Goal: Information Seeking & Learning: Understand process/instructions

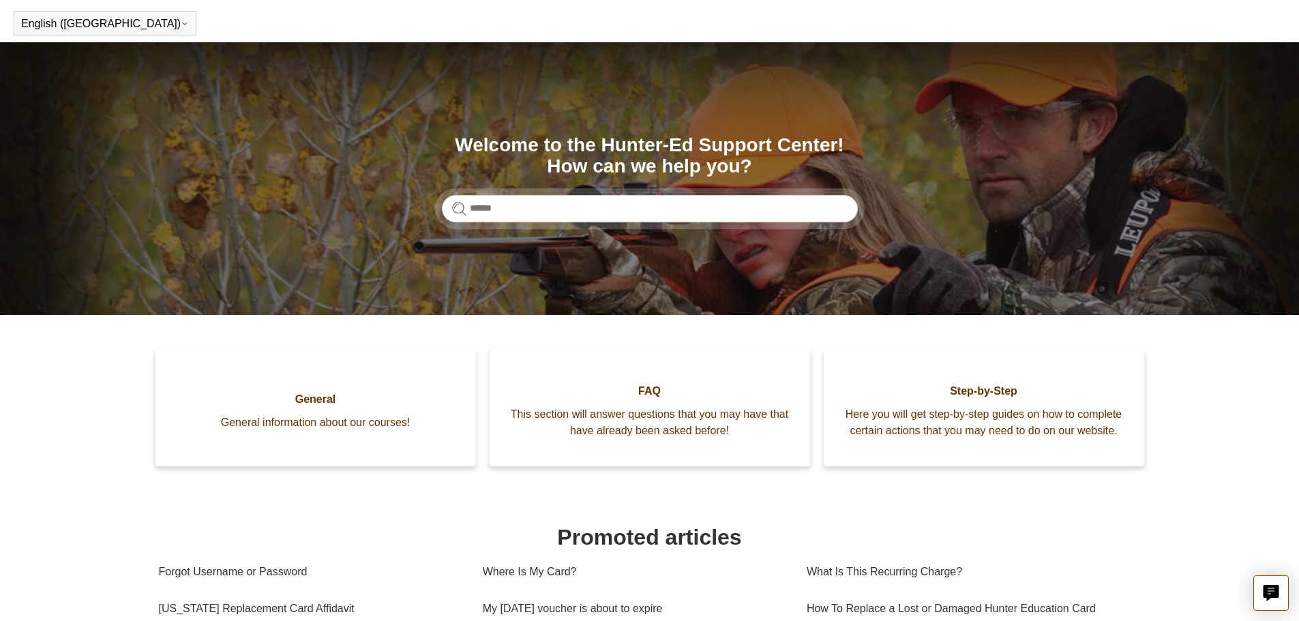
scroll to position [68, 0]
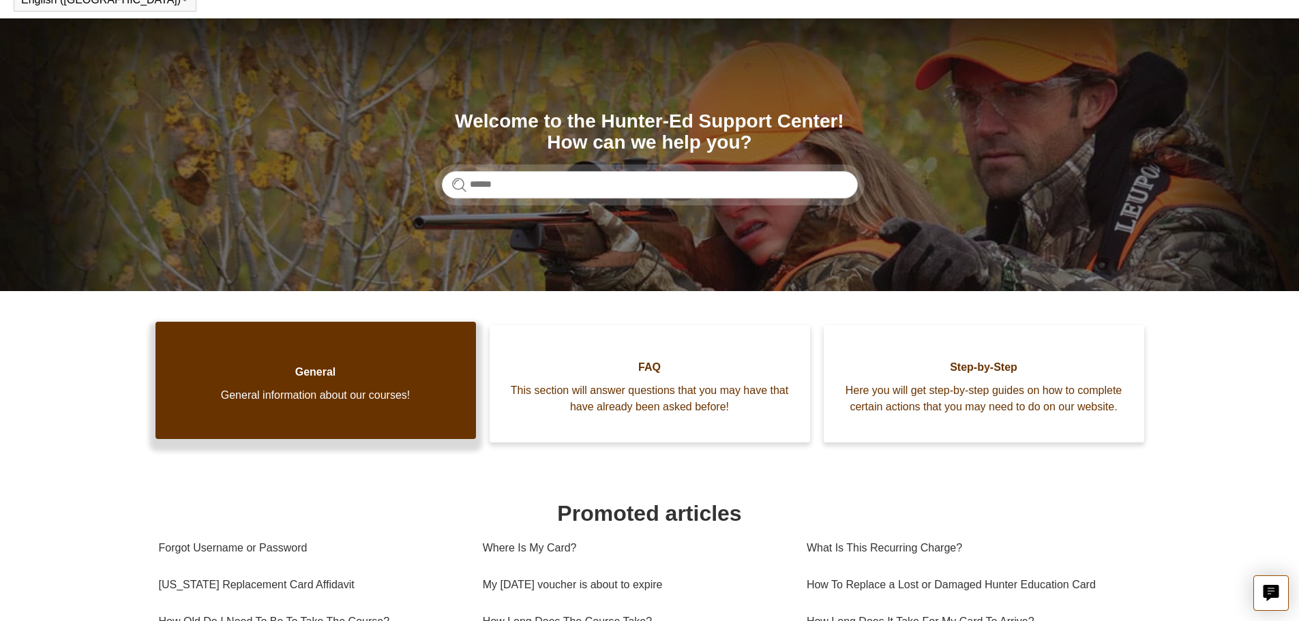
click at [303, 355] on link "General General information about our courses!" at bounding box center [315, 380] width 320 height 117
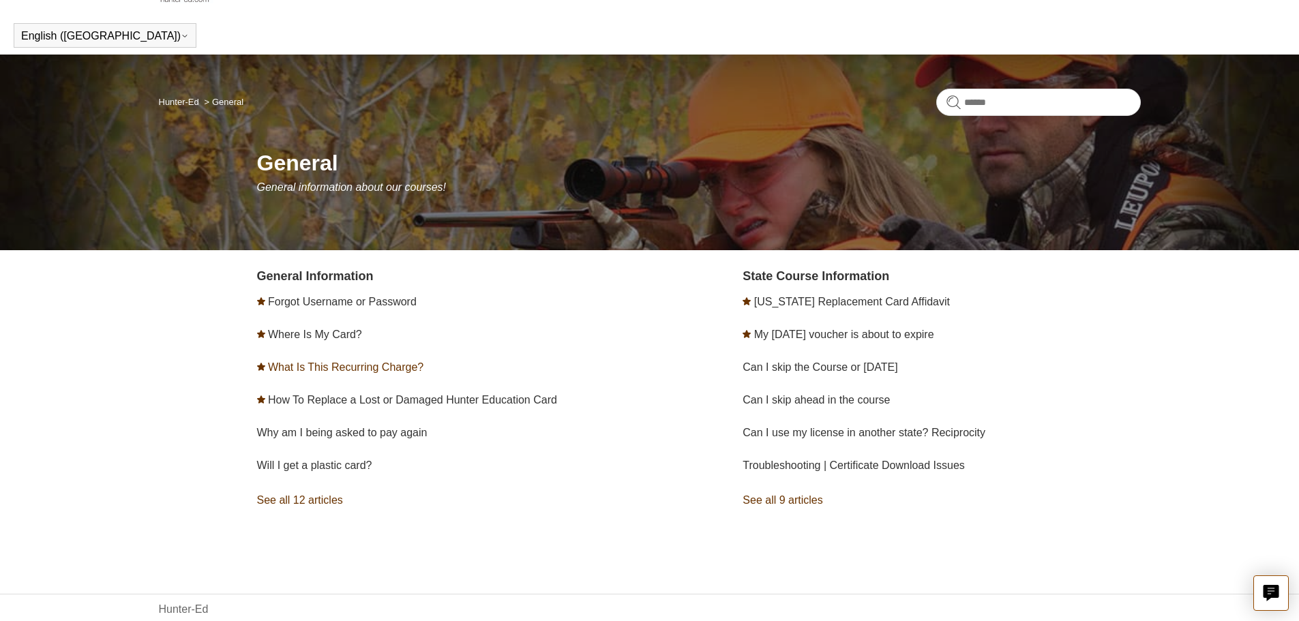
scroll to position [61, 0]
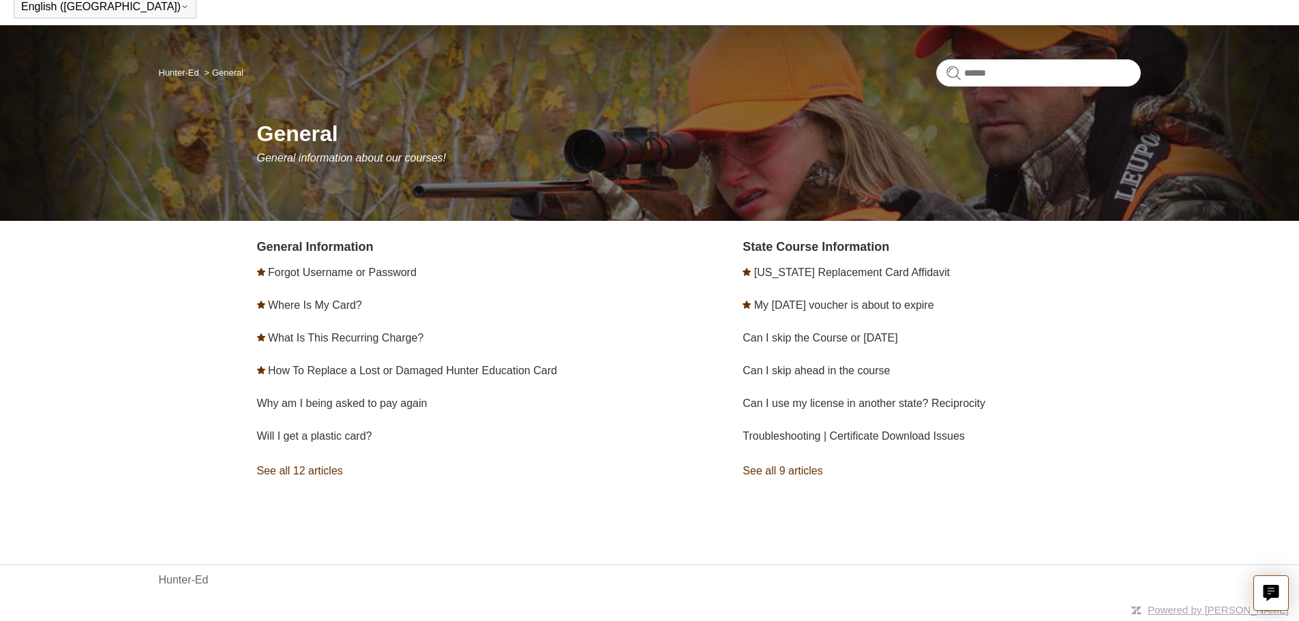
click at [323, 466] on link "See all 12 articles" at bounding box center [456, 471] width 398 height 37
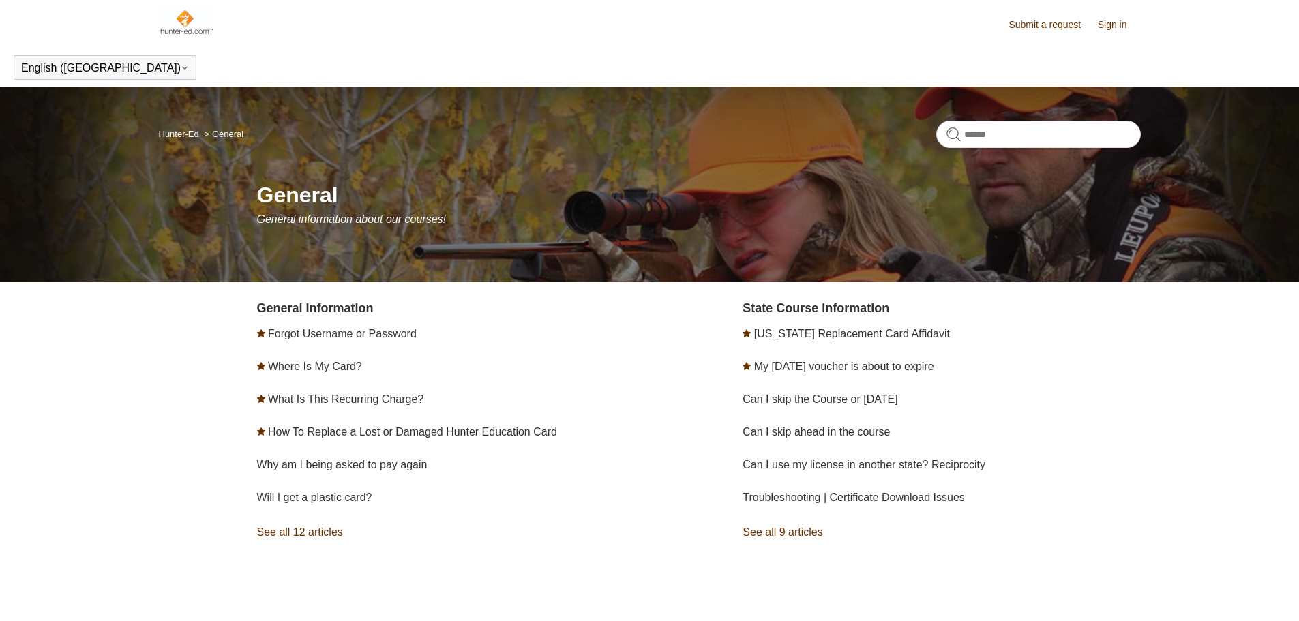
scroll to position [61, 0]
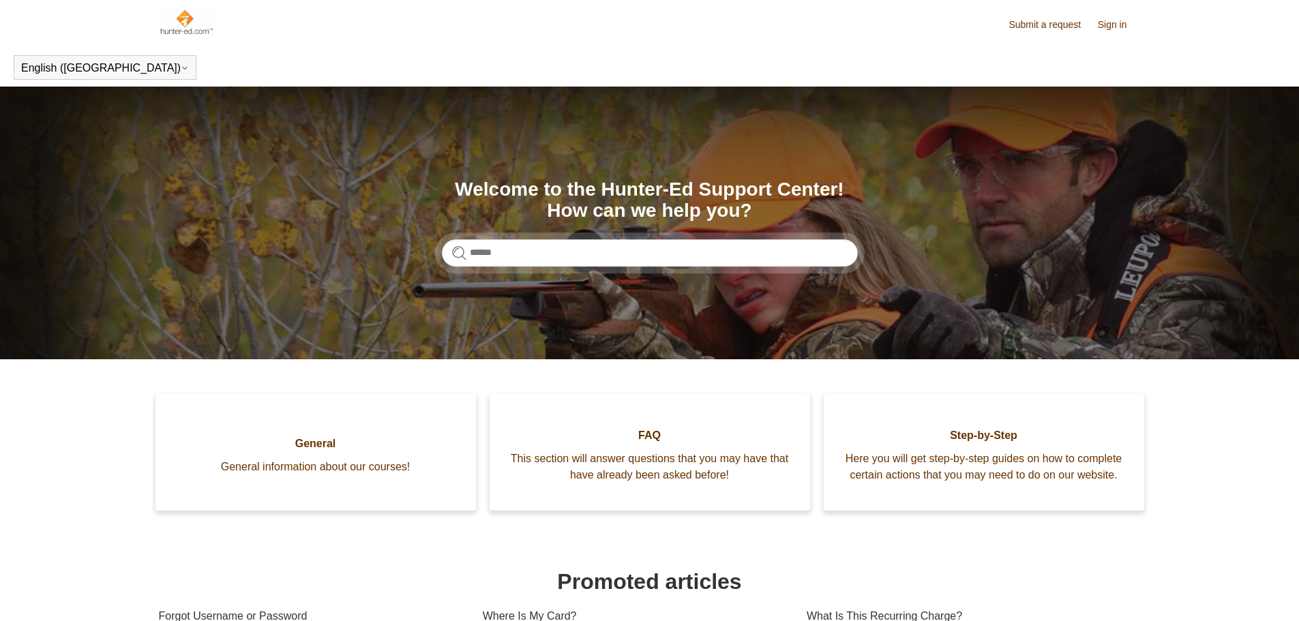
scroll to position [69, 0]
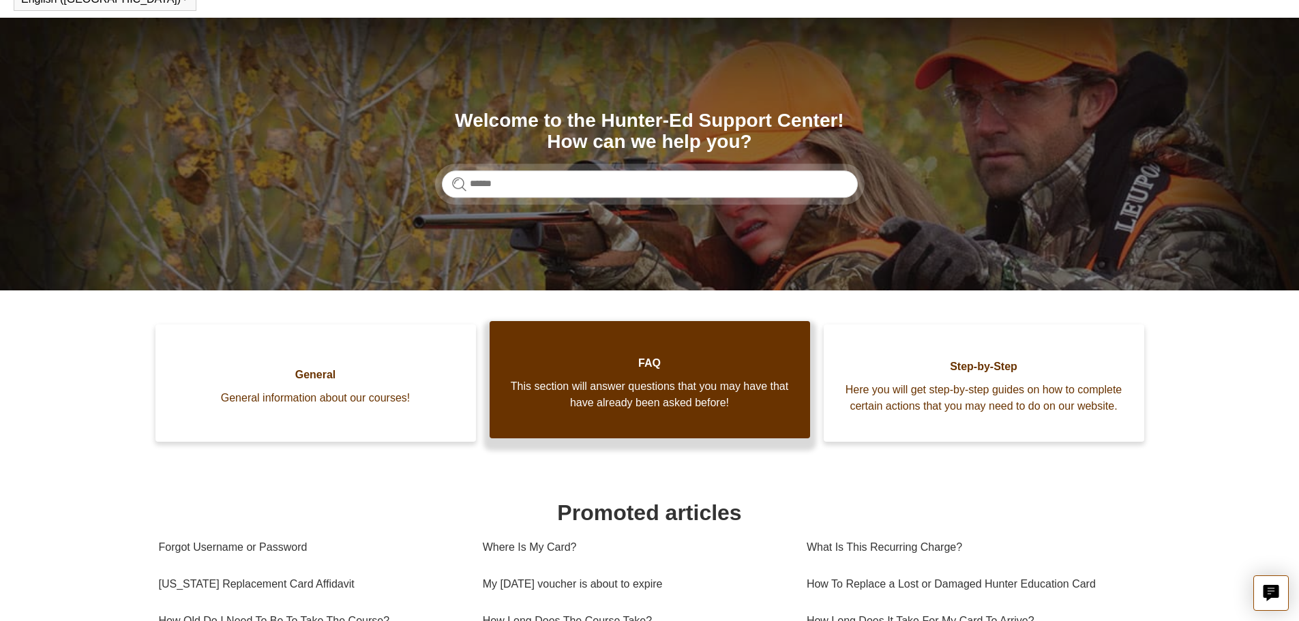
click at [539, 411] on span "This section will answer questions that you may have that have already been ask…" at bounding box center [650, 394] width 280 height 33
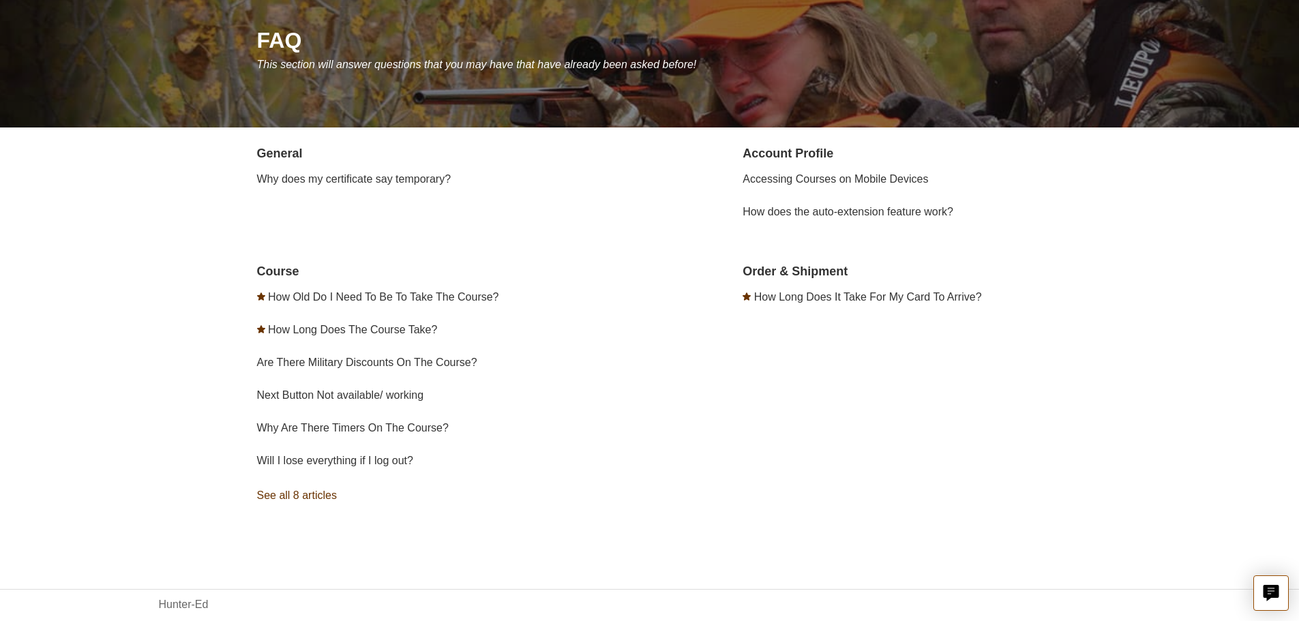
scroll to position [179, 0]
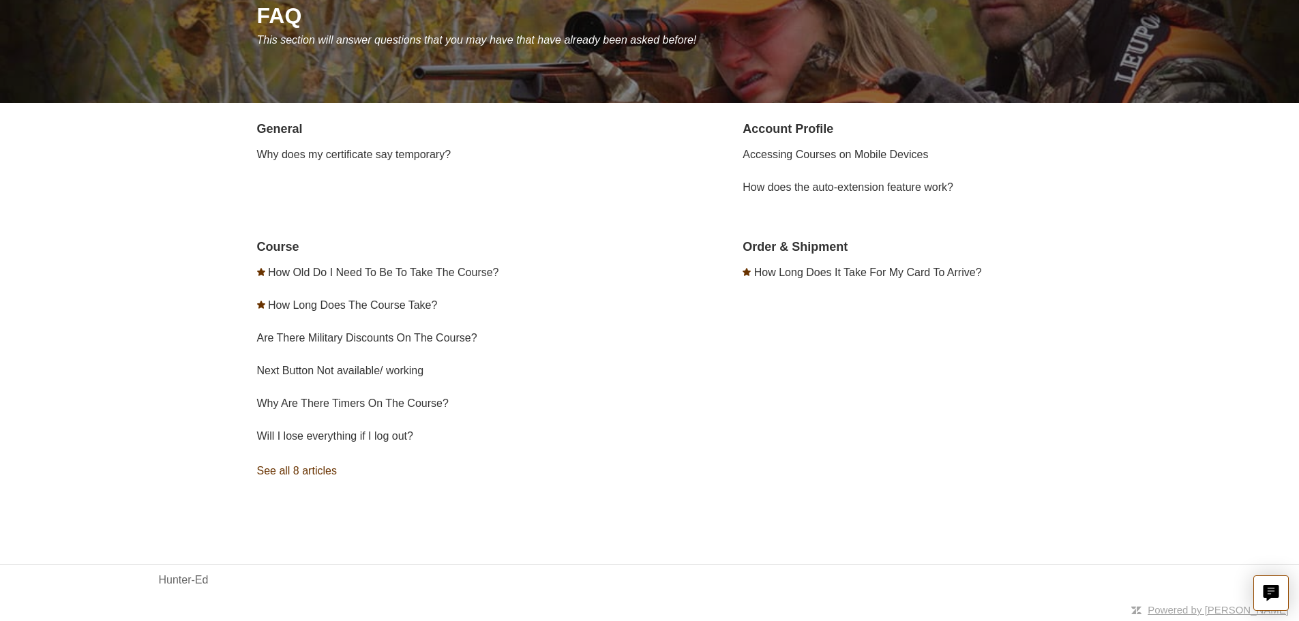
click at [308, 475] on link "See all 8 articles" at bounding box center [456, 471] width 398 height 37
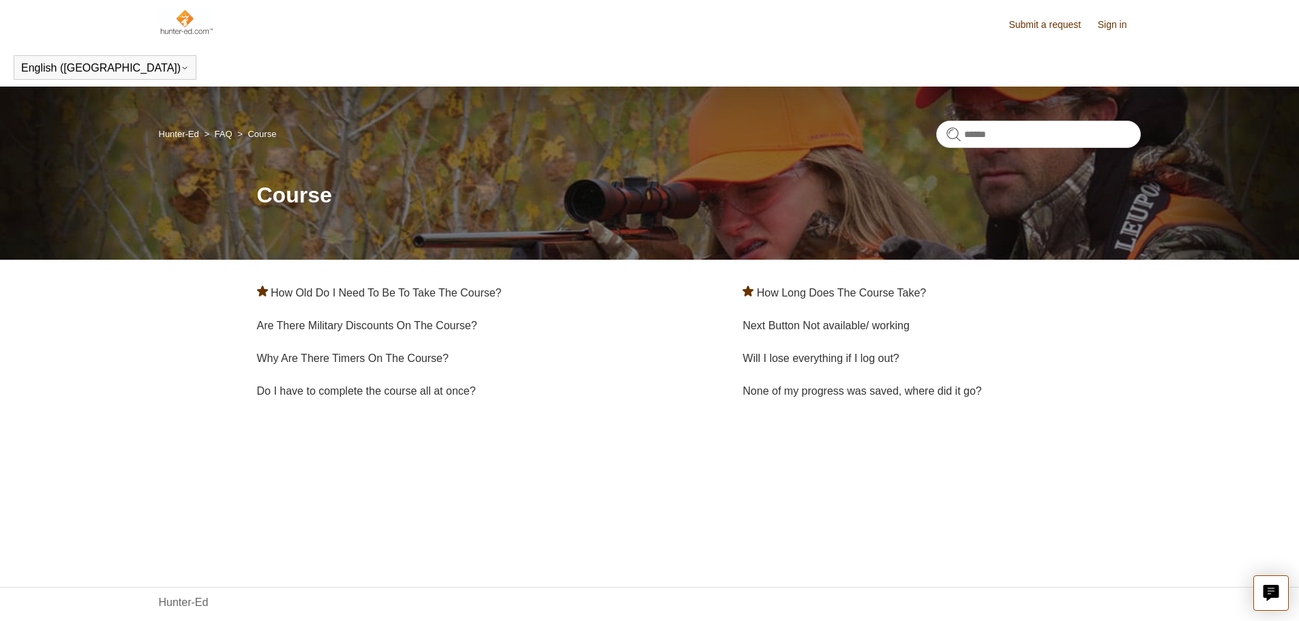
click at [1111, 20] on link "Sign in" at bounding box center [1119, 25] width 43 height 14
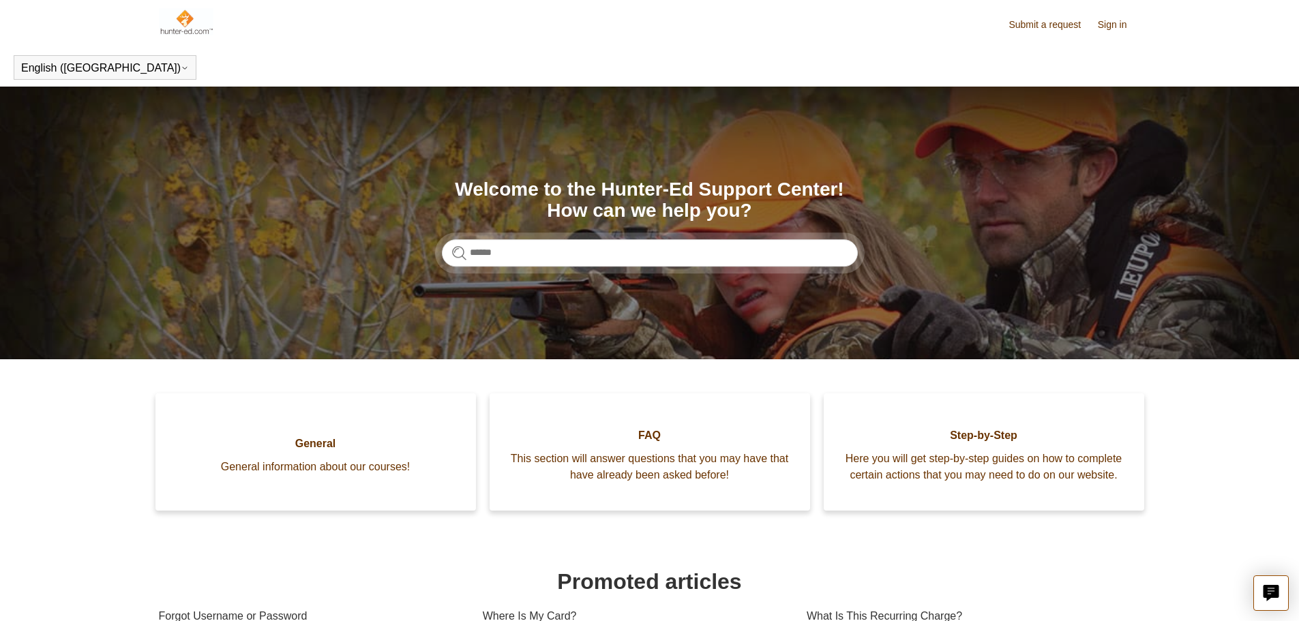
click at [627, 269] on section "Search Welcome to the Hunter-Ed Support Center! How can we help you?" at bounding box center [649, 223] width 1299 height 273
click at [633, 264] on input "Search" at bounding box center [650, 252] width 416 height 27
type input "**********"
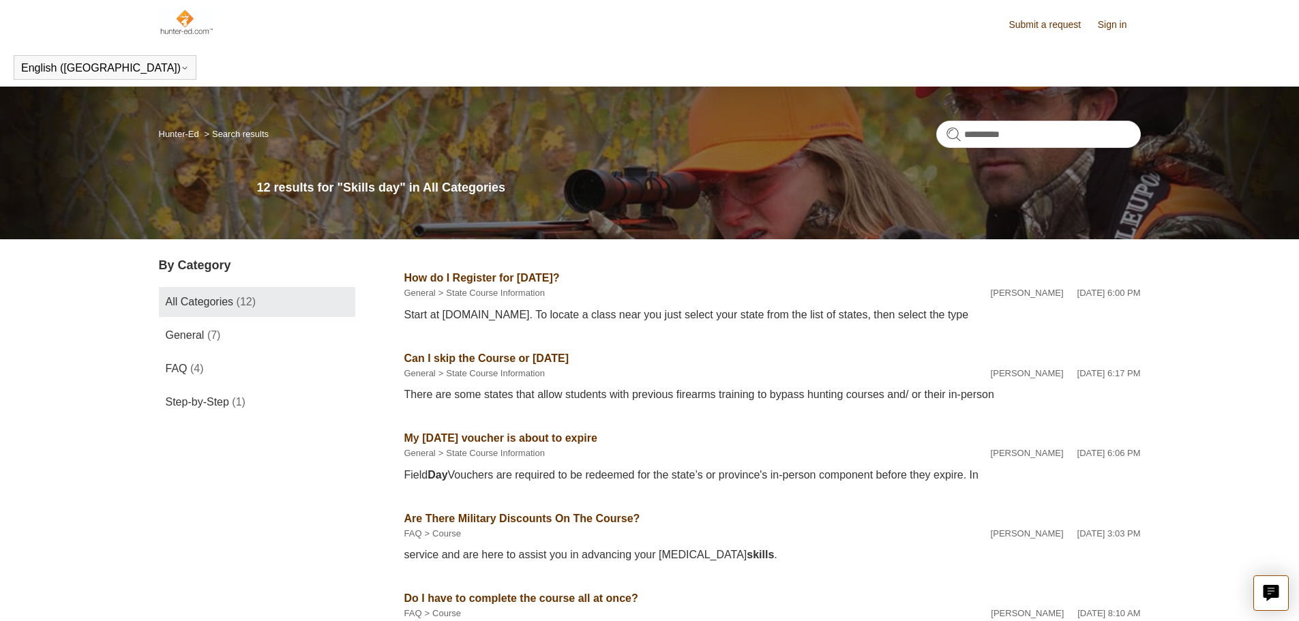
click at [511, 359] on link "Can I skip the Course or [DATE]" at bounding box center [486, 359] width 165 height 12
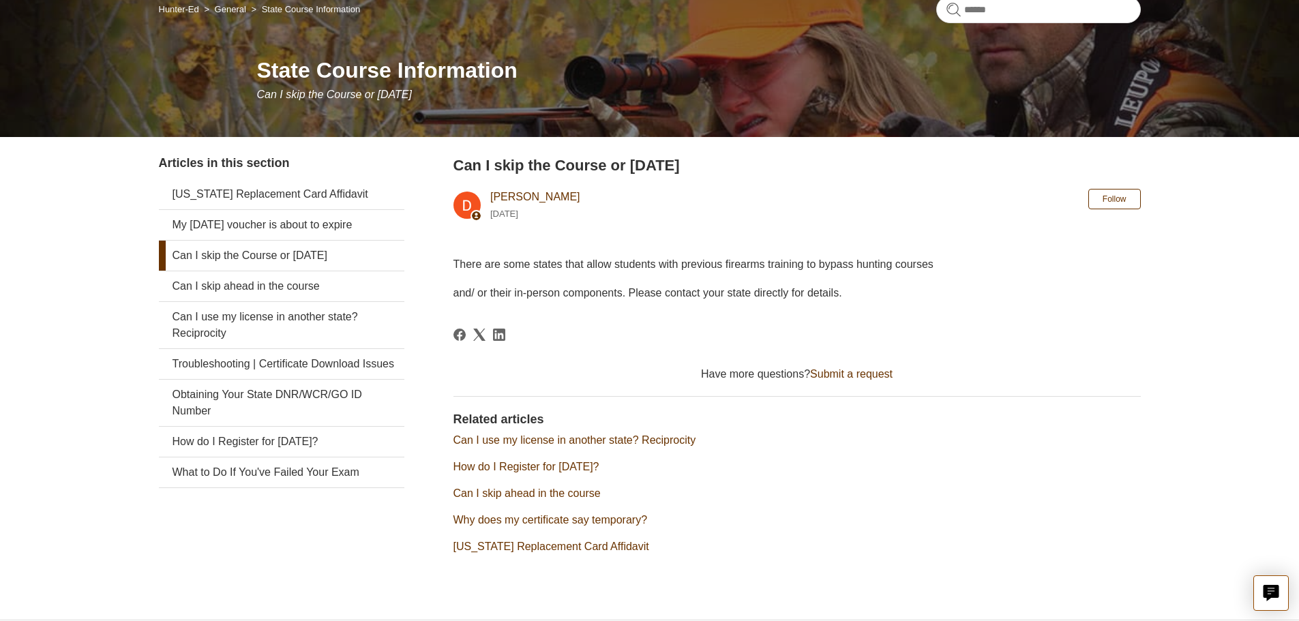
scroll to position [136, 0]
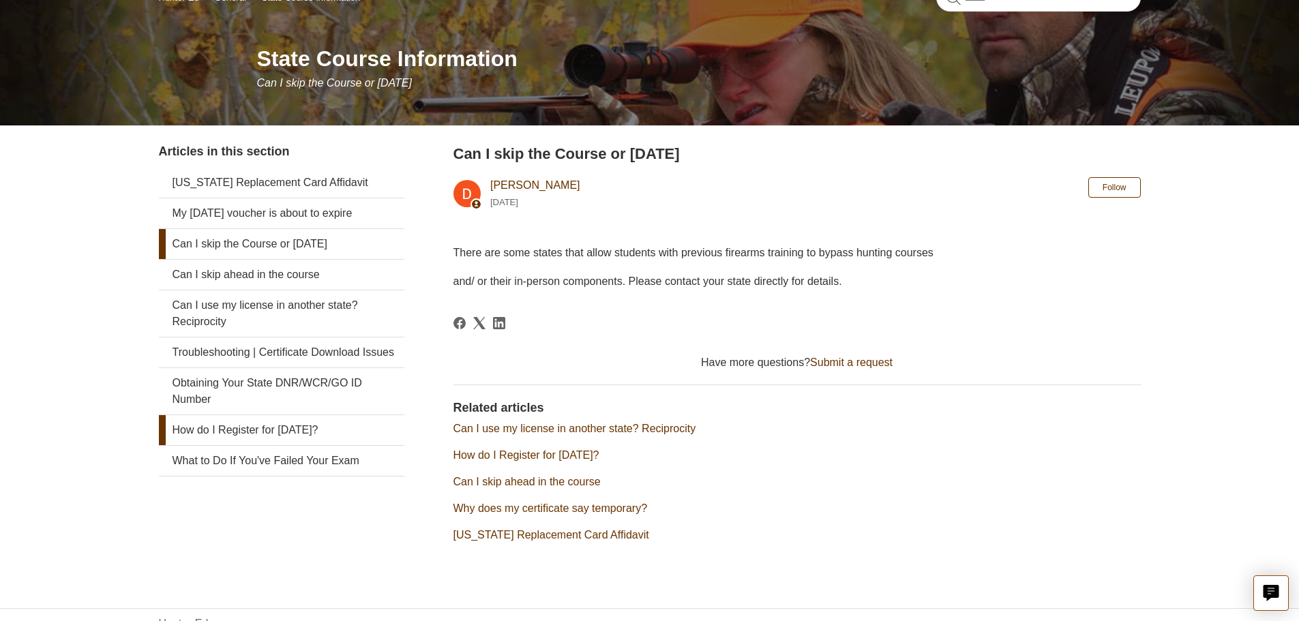
click at [303, 445] on link "How do I Register for [DATE]?" at bounding box center [281, 430] width 245 height 30
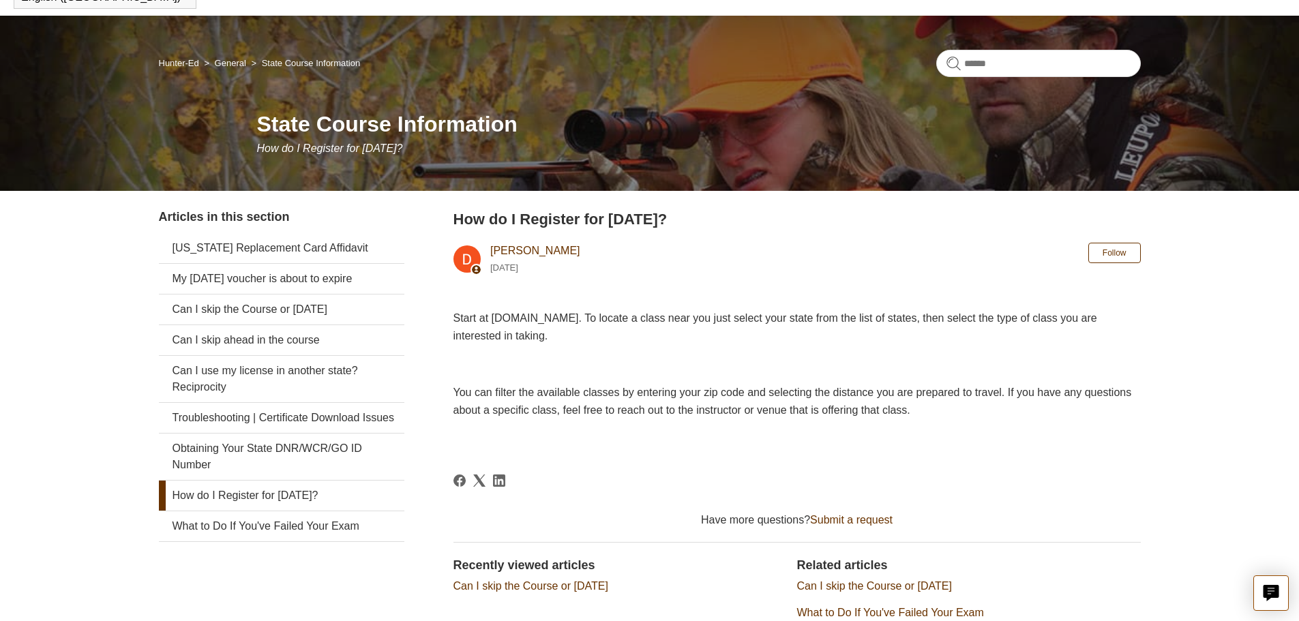
scroll to position [205, 0]
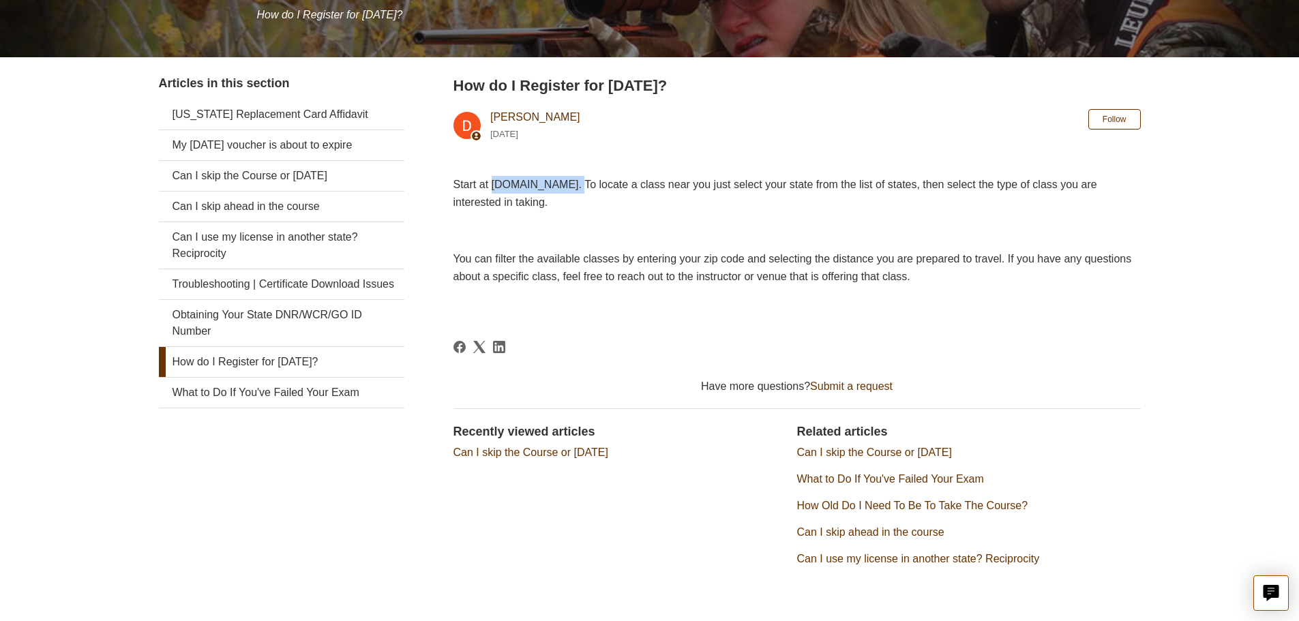
drag, startPoint x: 495, startPoint y: 185, endPoint x: 580, endPoint y: 185, distance: 85.2
click at [580, 185] on span "Start at [DOMAIN_NAME]. To locate a class near you just select your state from …" at bounding box center [775, 193] width 644 height 29
copy span "[DOMAIN_NAME]"
click at [284, 408] on link "What to Do If You've Failed Your Exam" at bounding box center [281, 393] width 245 height 30
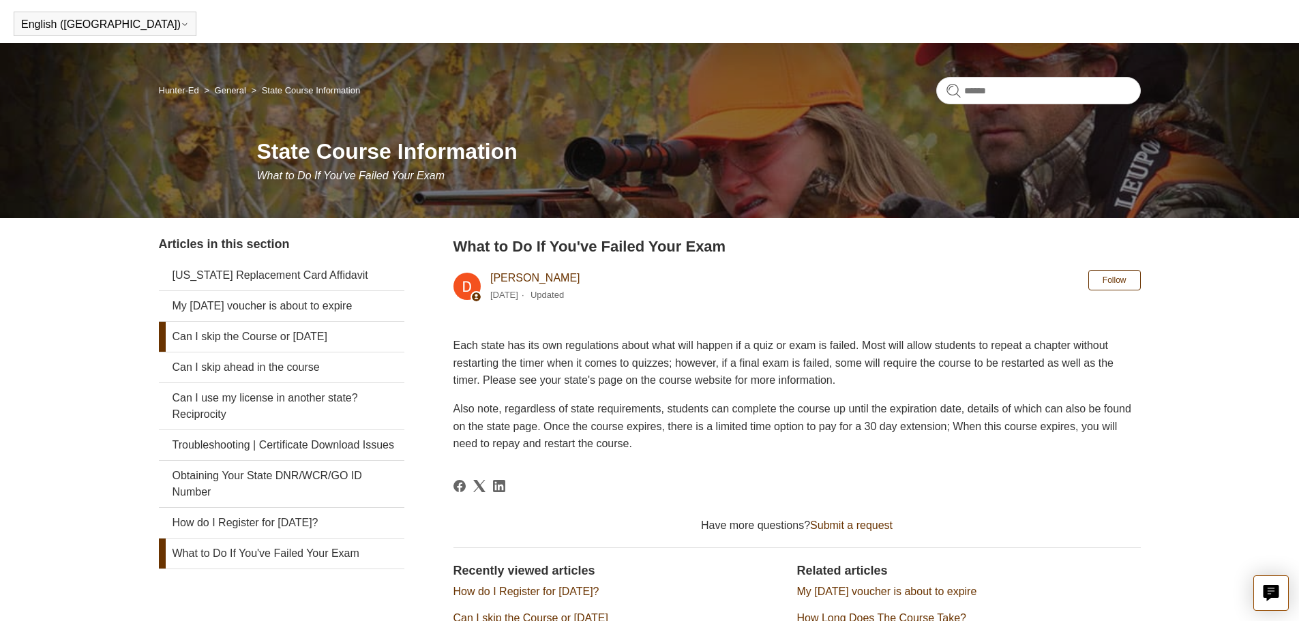
scroll to position [68, 0]
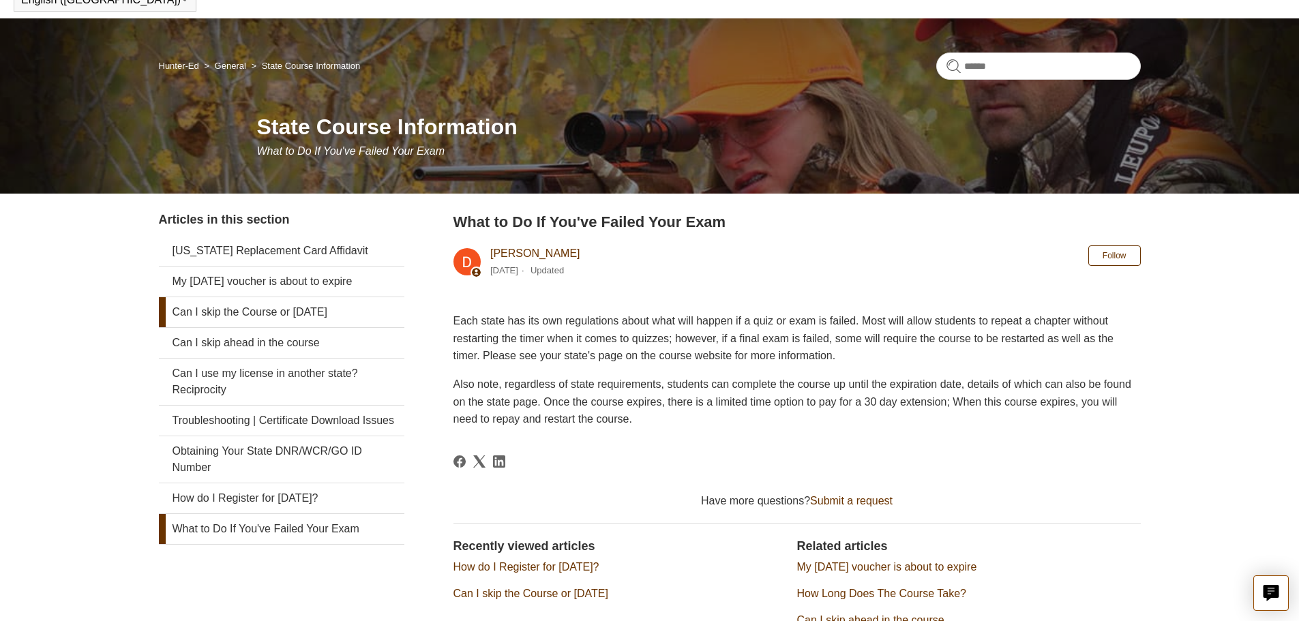
click at [355, 310] on link "Can I skip the Course or [DATE]" at bounding box center [281, 312] width 245 height 30
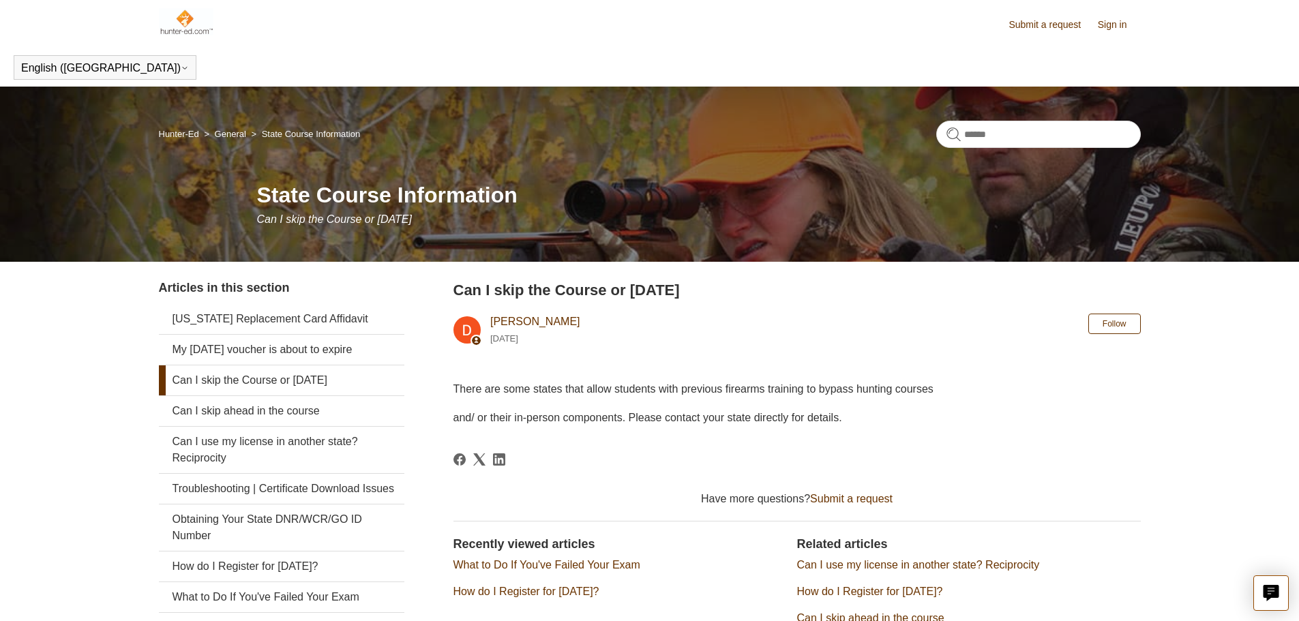
click at [194, 22] on img at bounding box center [186, 21] width 55 height 27
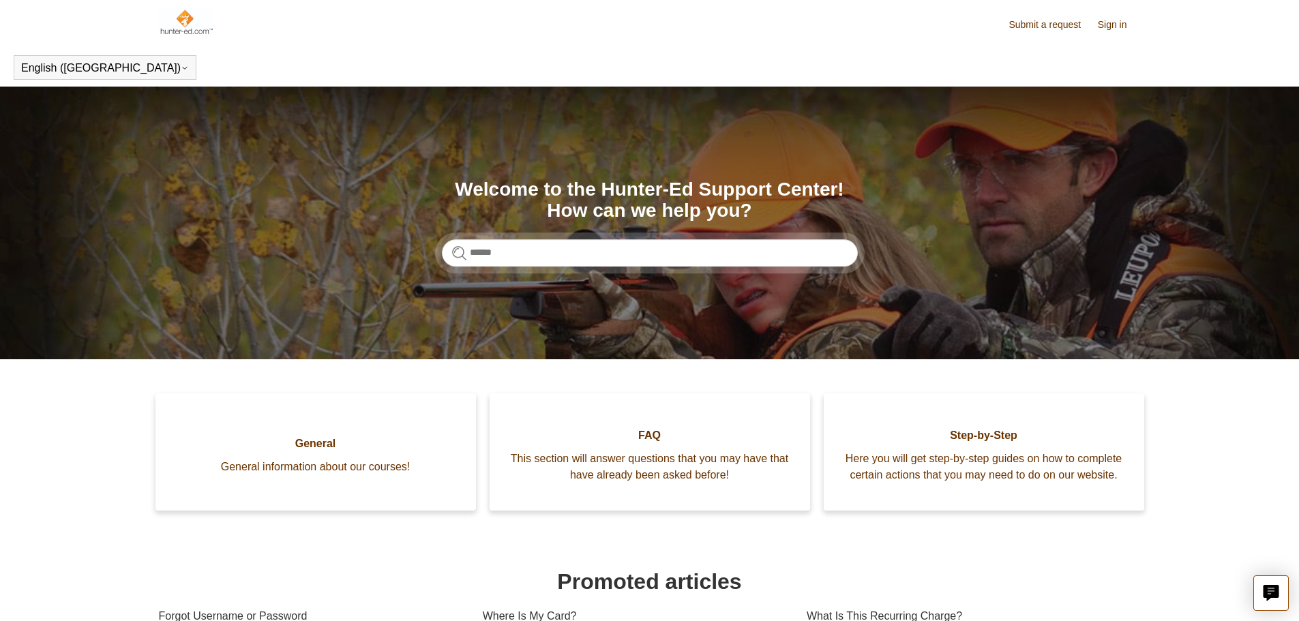
click at [185, 23] on img at bounding box center [186, 21] width 55 height 27
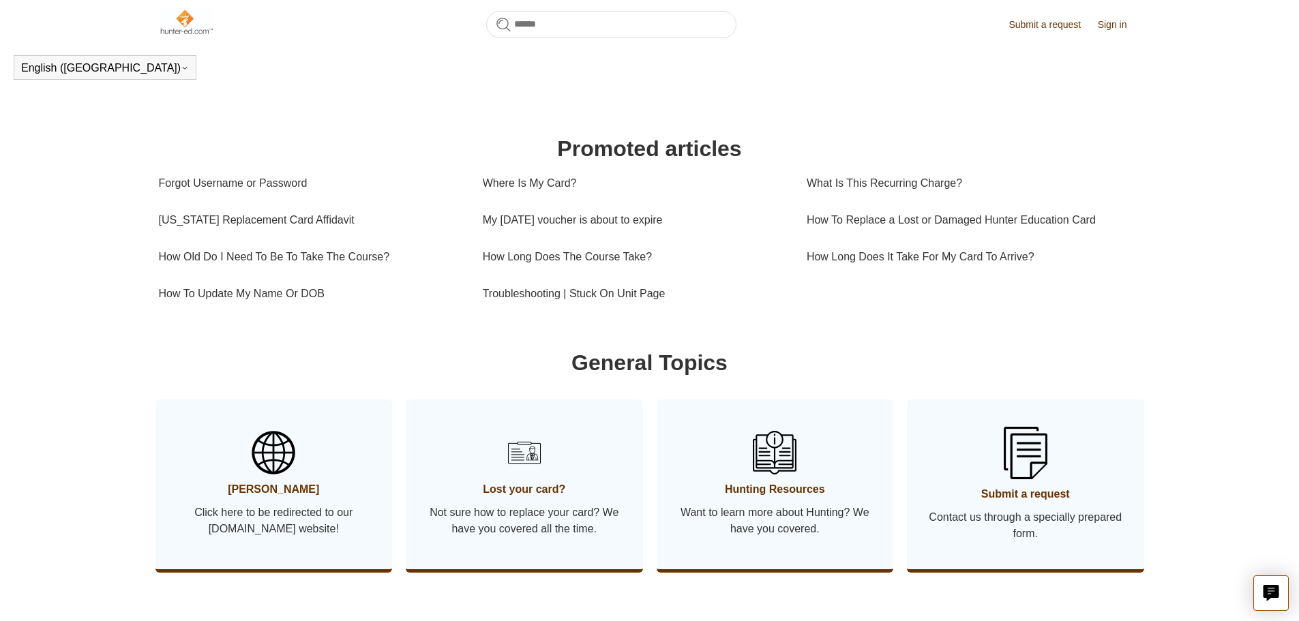
scroll to position [439, 0]
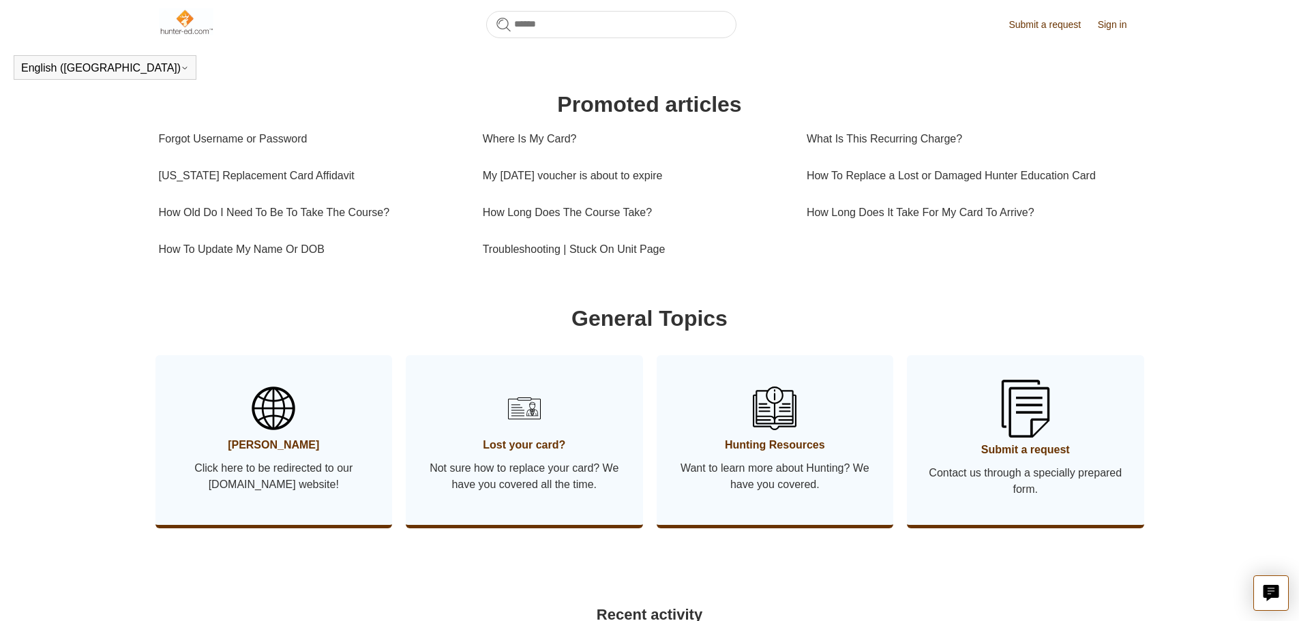
click at [1045, 428] on img at bounding box center [1026, 408] width 48 height 57
